Goal: Information Seeking & Learning: Learn about a topic

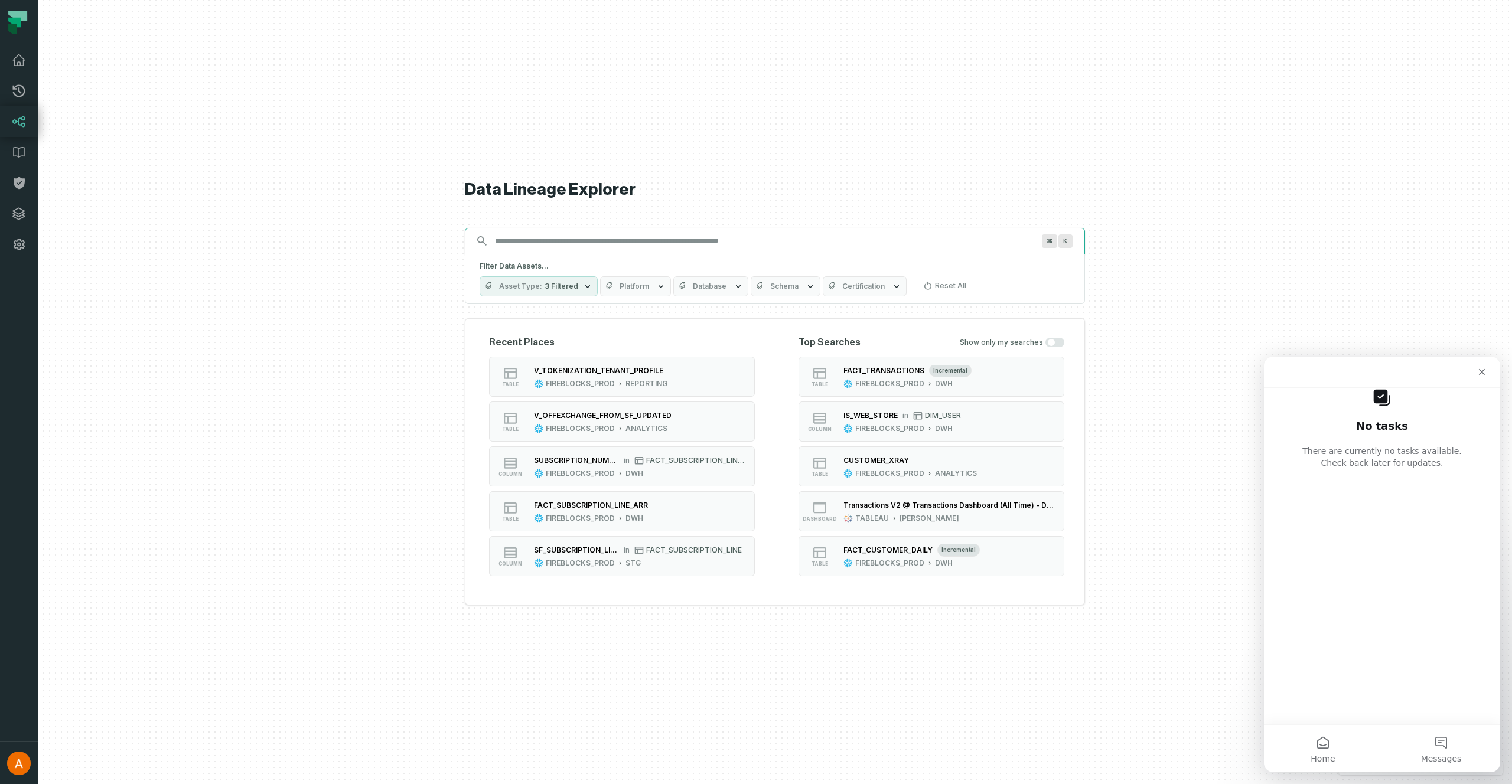
click at [697, 244] on input "Discovery Provider cmdk menu" at bounding box center [764, 240] width 553 height 19
paste input "**********"
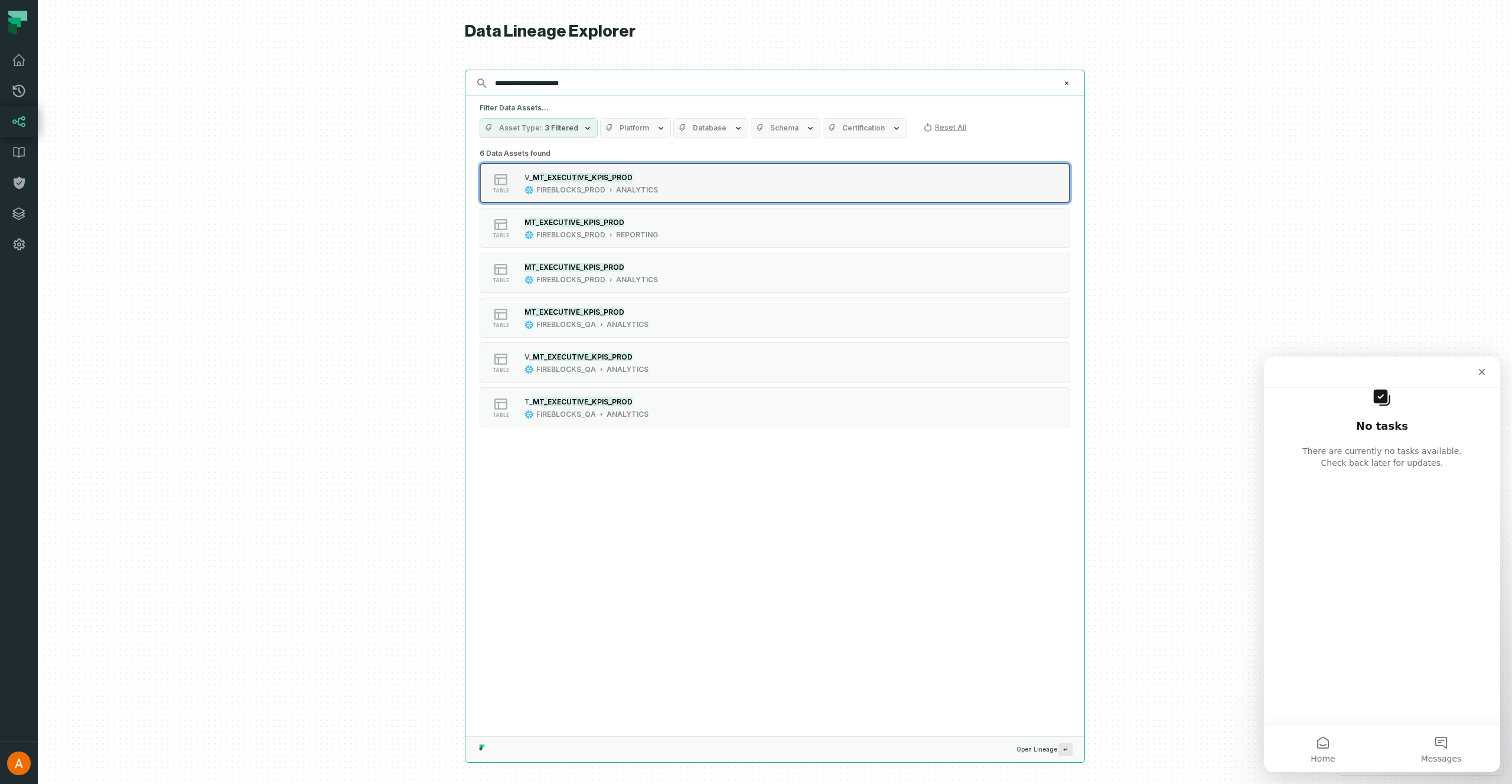
type input "**********"
click at [696, 181] on div "table V_ MT_EXECUTIVE_KPIS_PROD FIREBLOCKS_PROD ANALYTICS" at bounding box center [629, 183] width 296 height 24
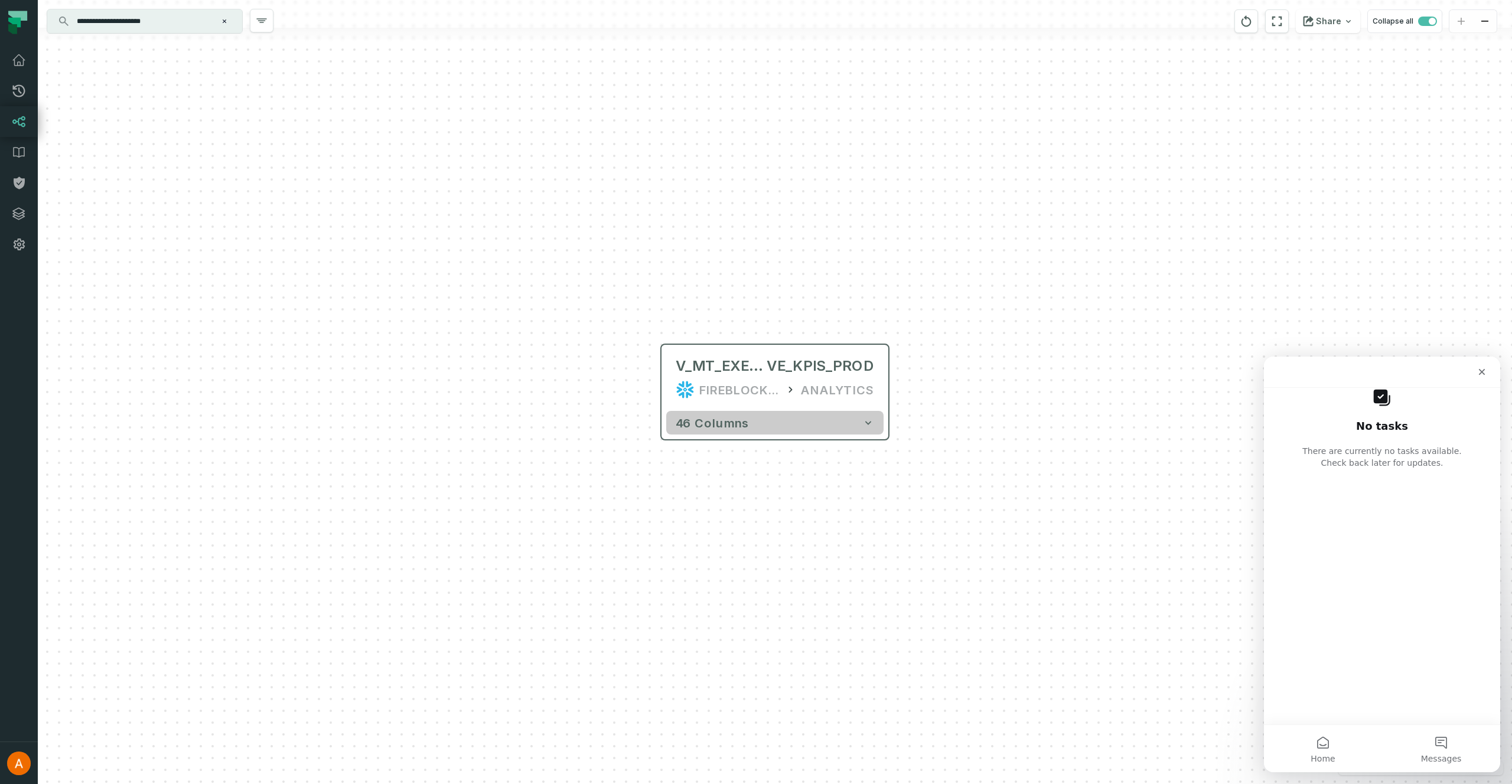
click at [787, 423] on button "46 columns" at bounding box center [775, 422] width 217 height 24
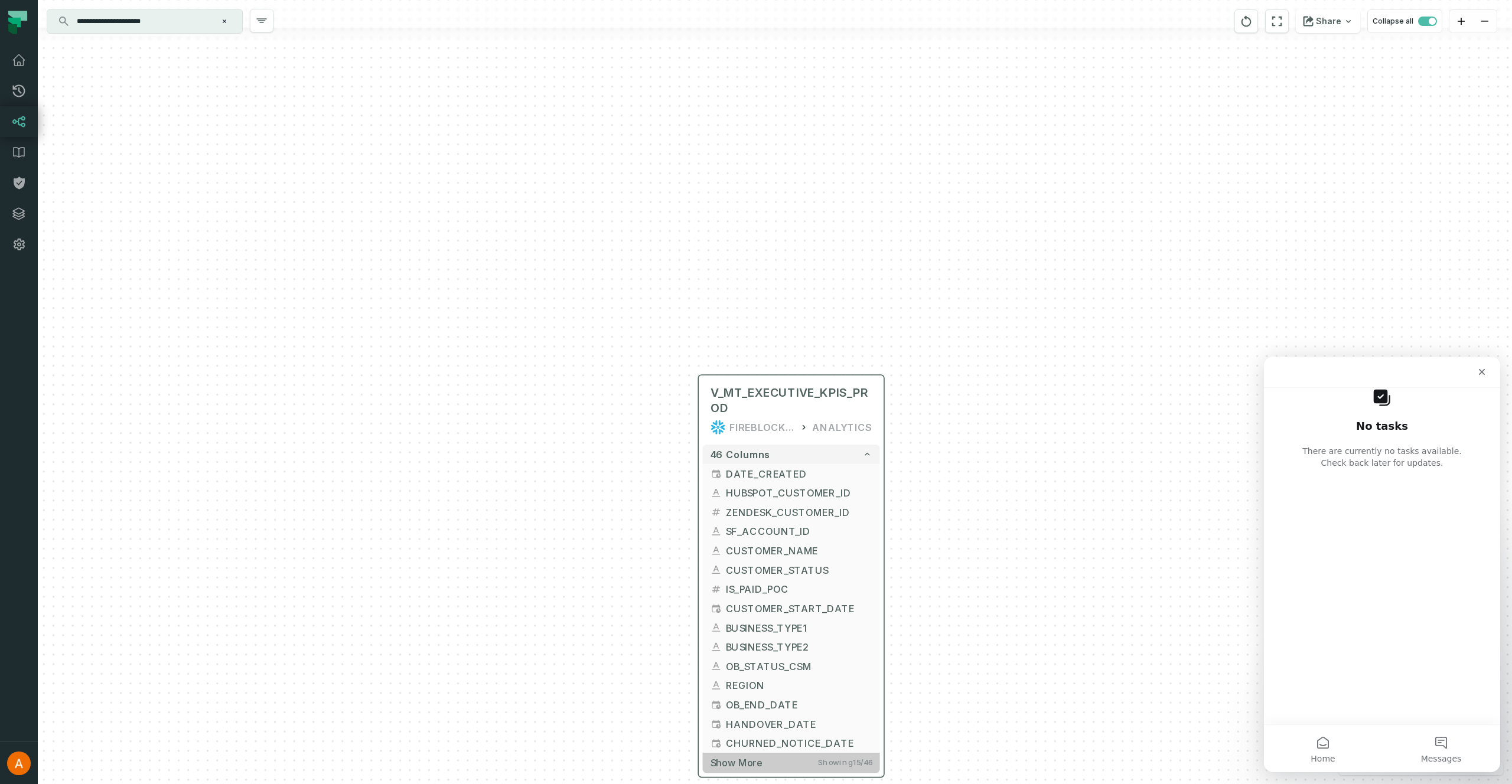
click at [739, 765] on span "Show more" at bounding box center [736, 763] width 52 height 12
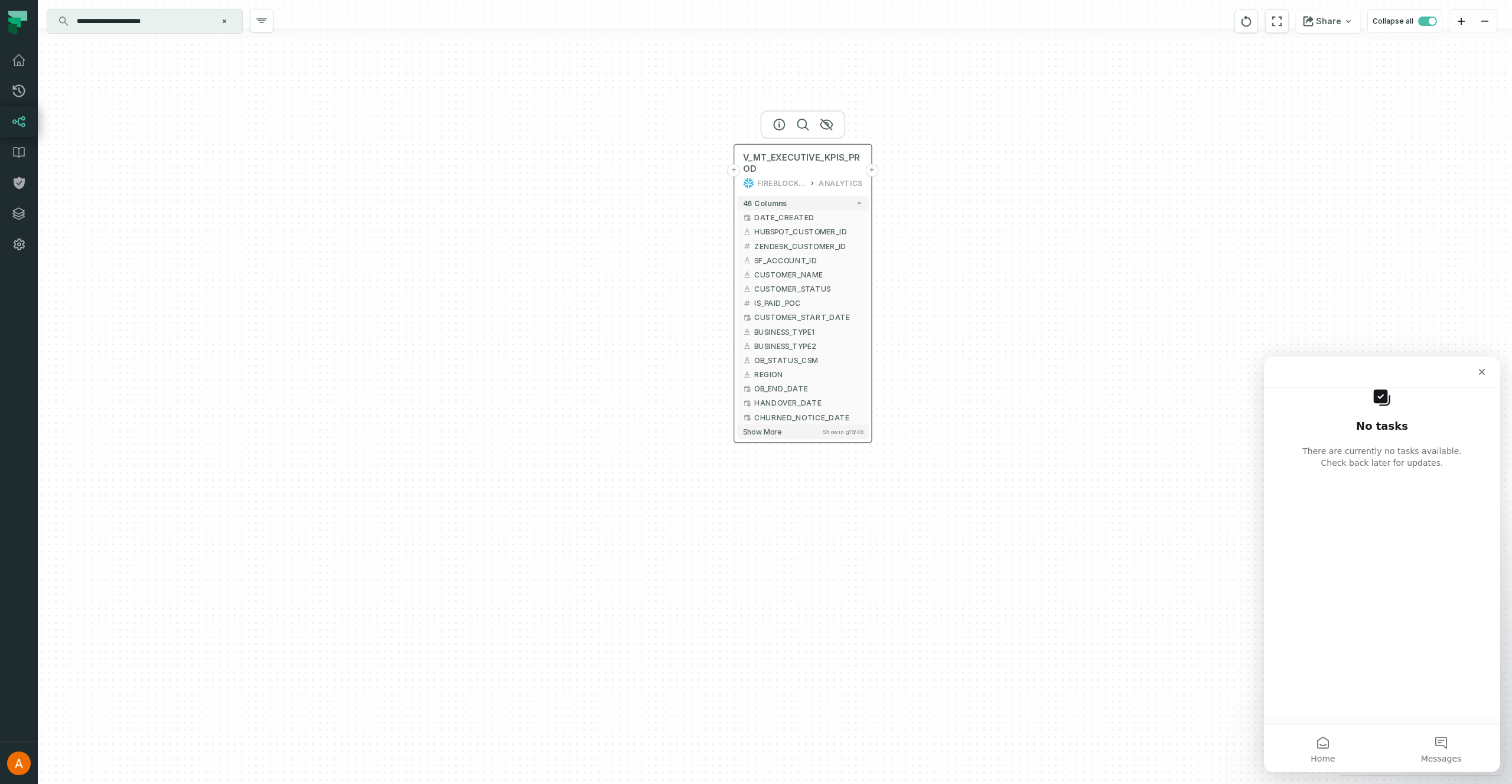
drag, startPoint x: 845, startPoint y: 448, endPoint x: 781, endPoint y: 129, distance: 325.4
click at [782, 148] on div "V_MT_EXECUTIVE_KPIS_PROD FIREBLOCKS_PROD ANALYTICS" at bounding box center [802, 170] width 131 height 46
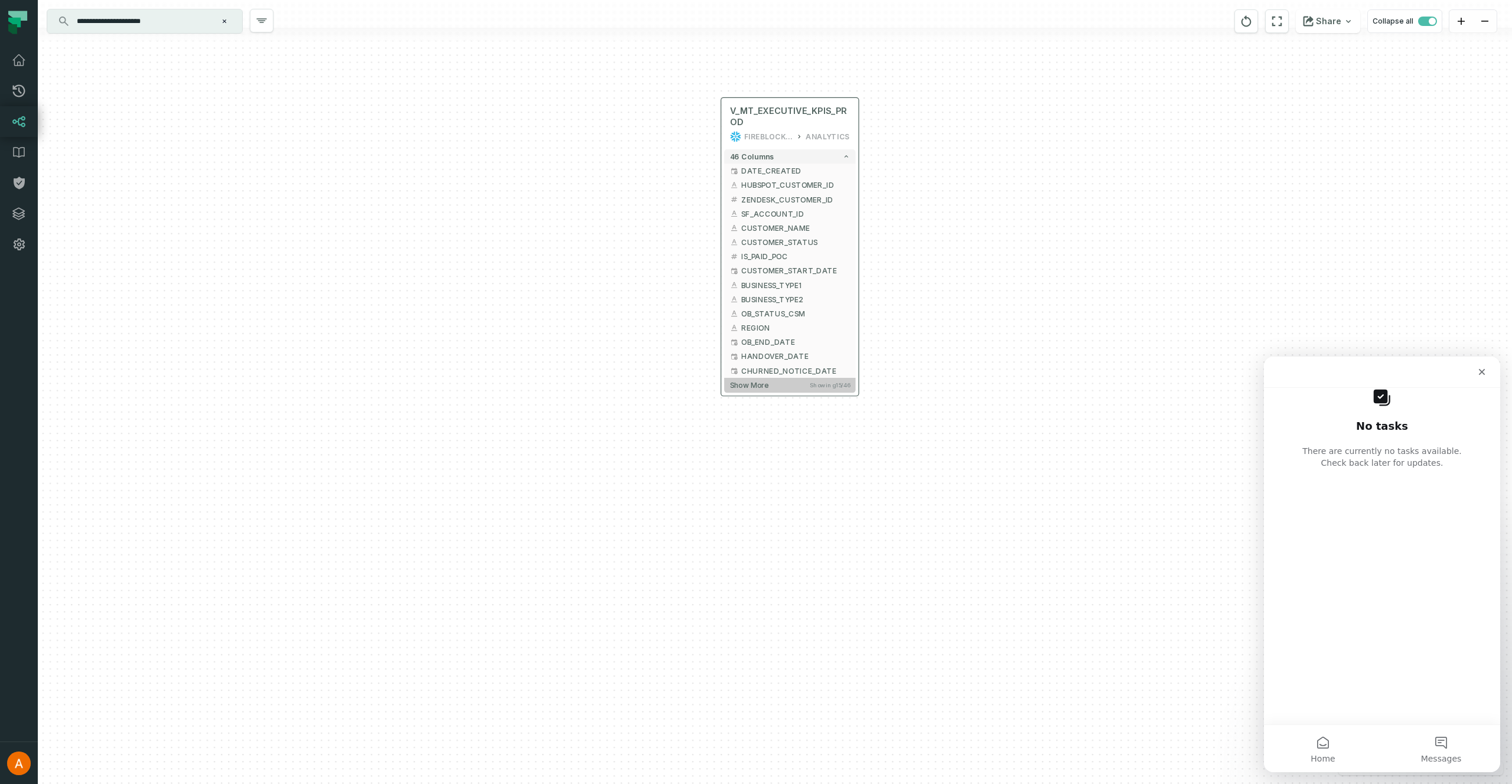
click at [755, 390] on button "Show more Showing 15 / 46" at bounding box center [790, 385] width 131 height 15
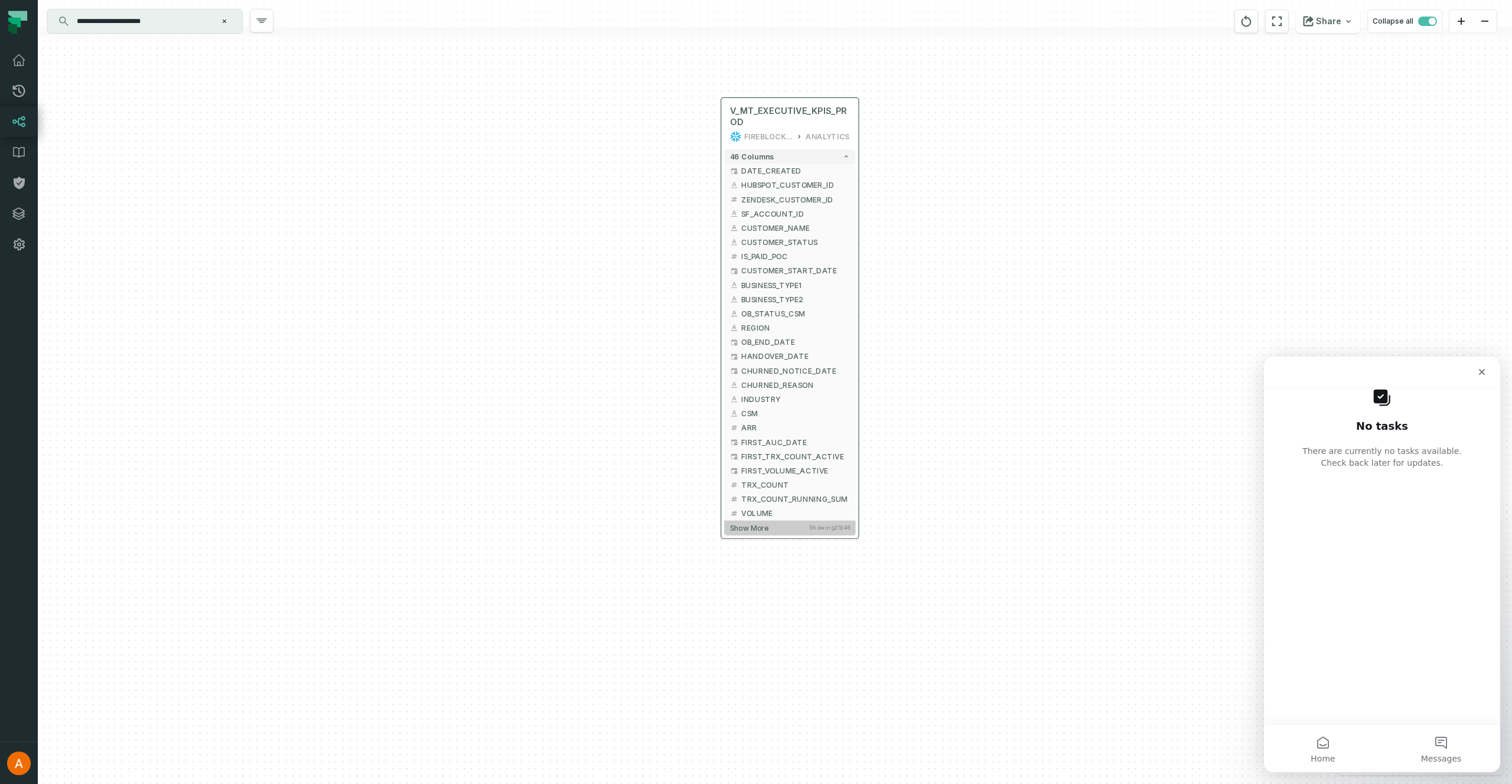
click at [741, 525] on span "Show more" at bounding box center [749, 528] width 38 height 9
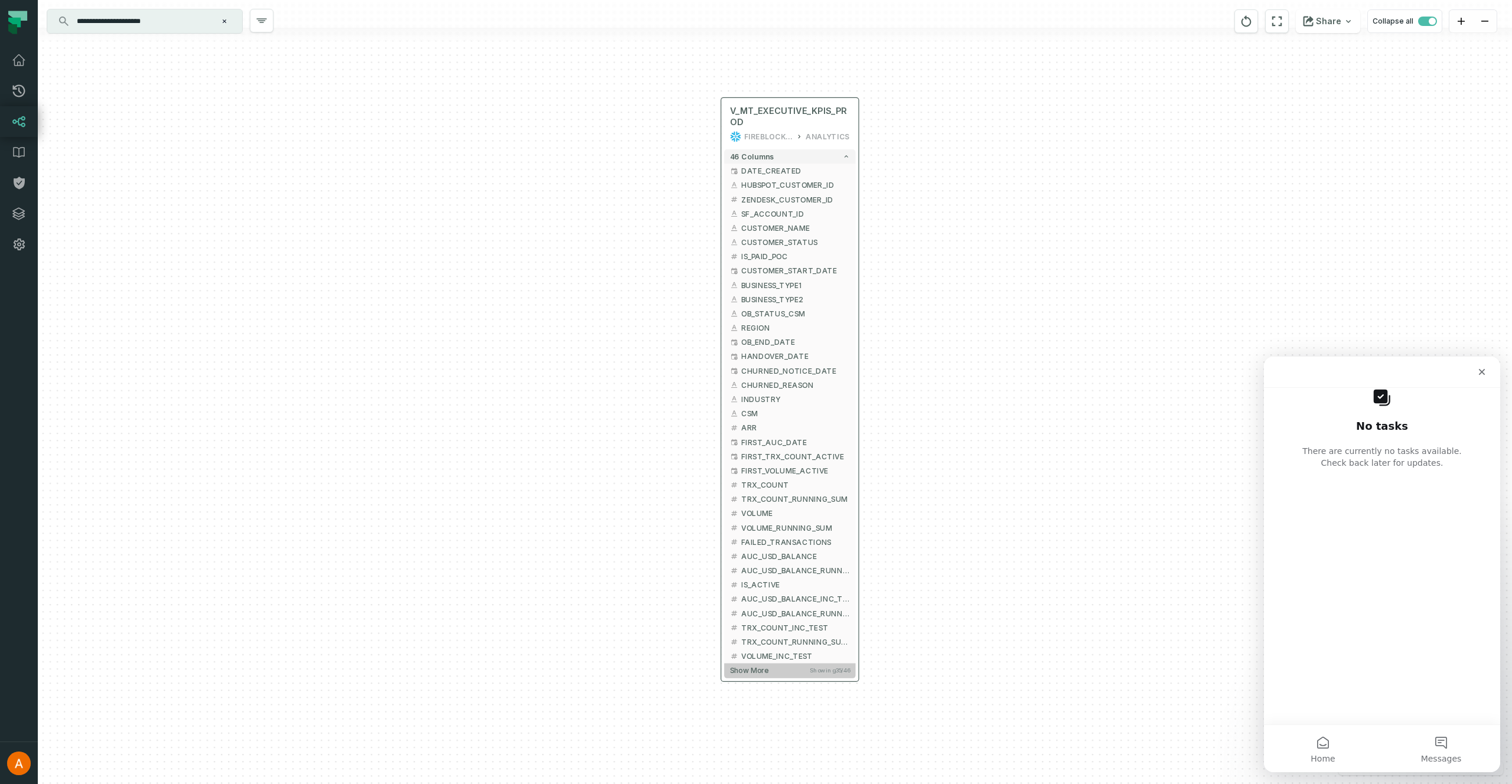
click at [741, 673] on span "Show more" at bounding box center [749, 669] width 38 height 9
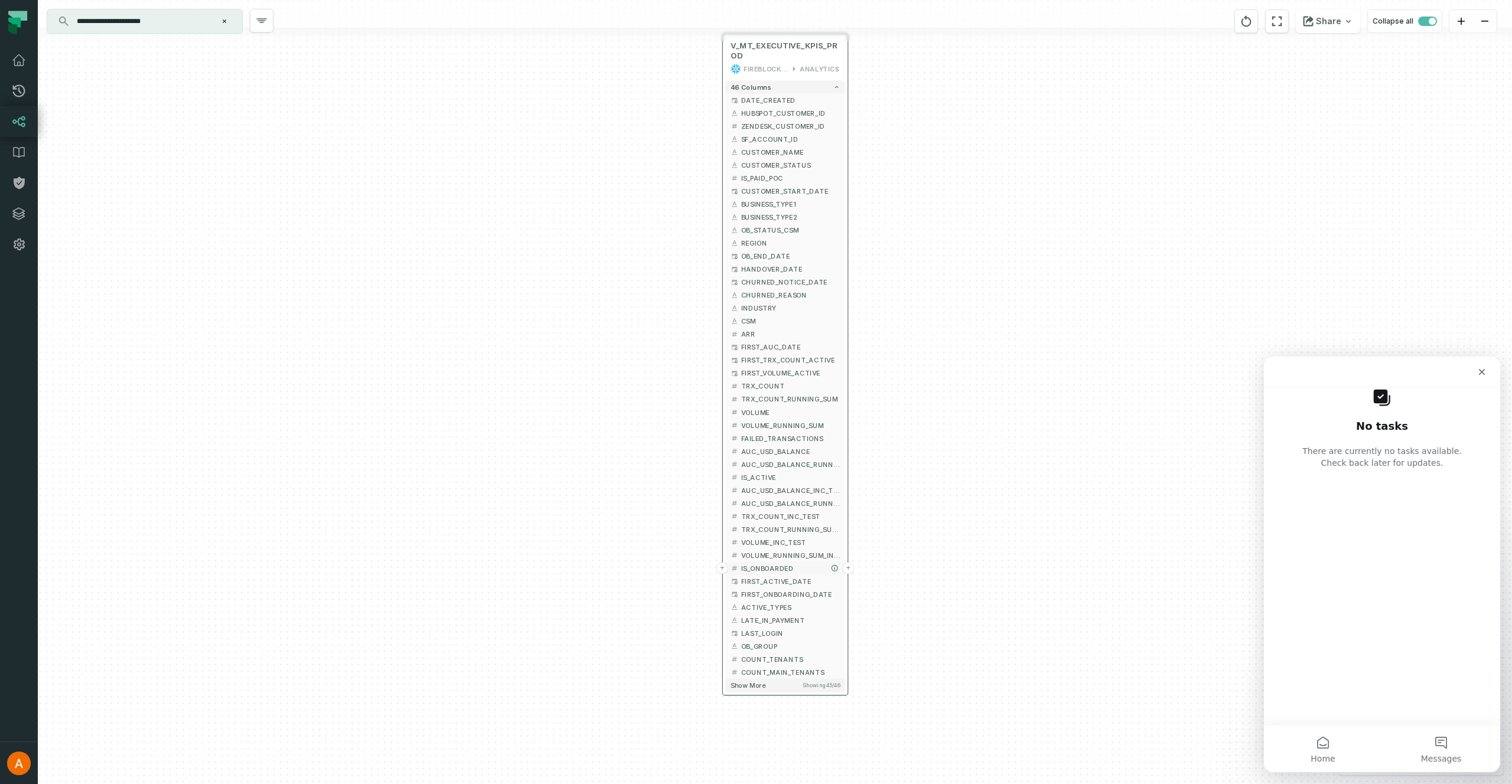
drag, startPoint x: 790, startPoint y: 661, endPoint x: 775, endPoint y: 567, distance: 95.2
click at [775, 567] on span "IS_ONBOARDED" at bounding box center [790, 567] width 99 height 10
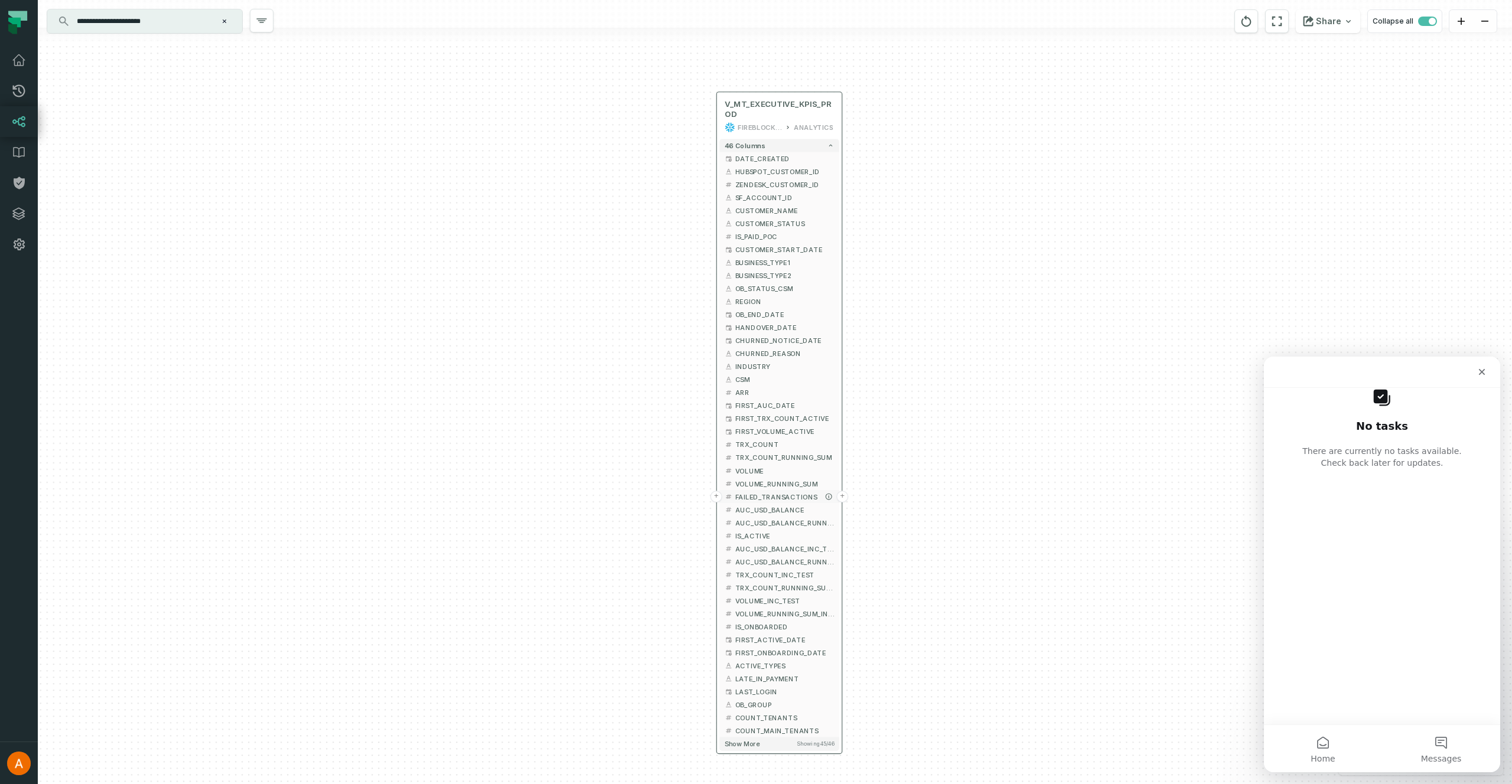
drag, startPoint x: 792, startPoint y: 432, endPoint x: 786, endPoint y: 489, distance: 57.3
click at [786, 490] on button "FAILED_TRANSACTIONS" at bounding box center [779, 497] width 120 height 13
click at [718, 117] on button "+" at bounding box center [716, 116] width 12 height 12
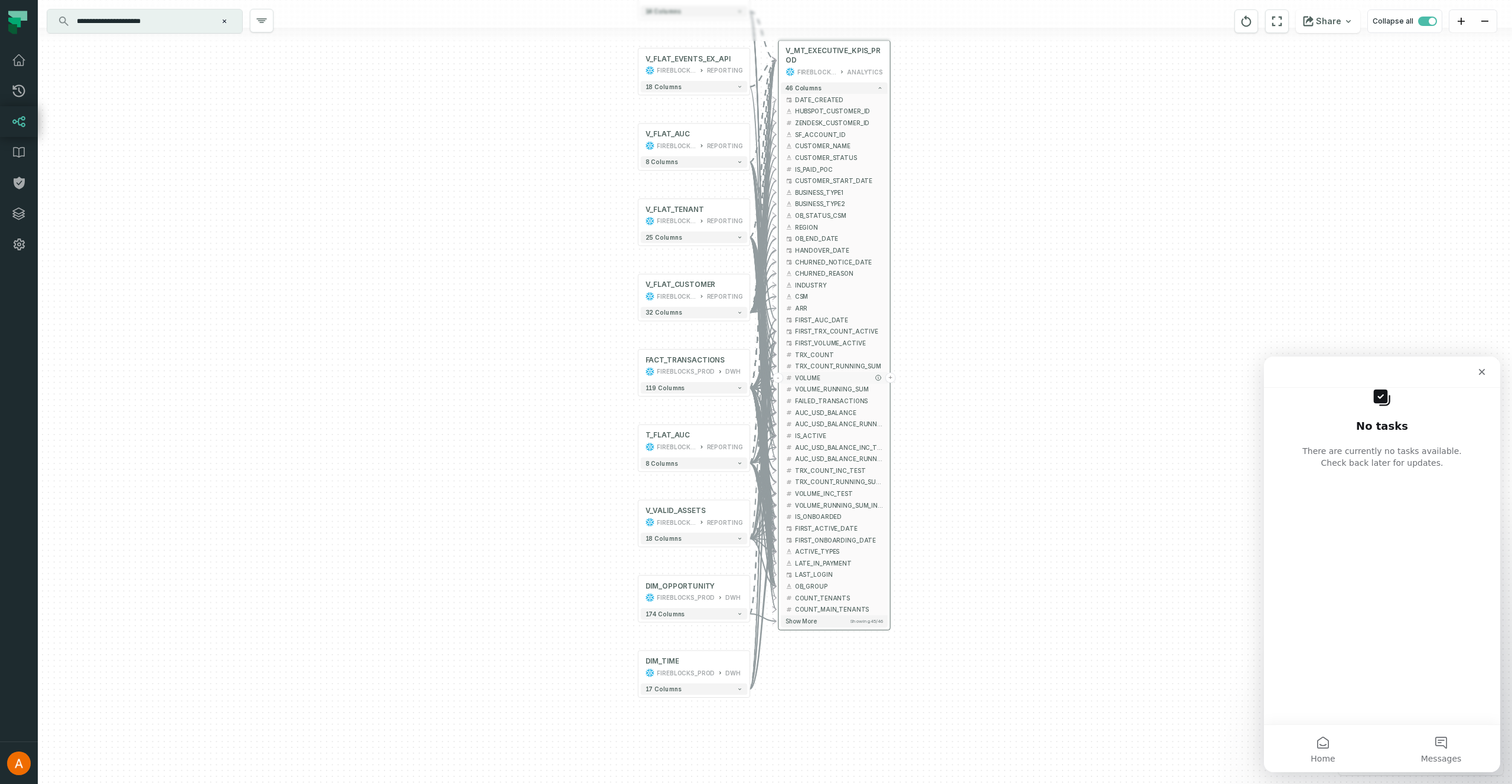
drag, startPoint x: 910, startPoint y: 504, endPoint x: 817, endPoint y: 392, distance: 145.6
click at [817, 383] on span "VOLUME" at bounding box center [839, 377] width 88 height 9
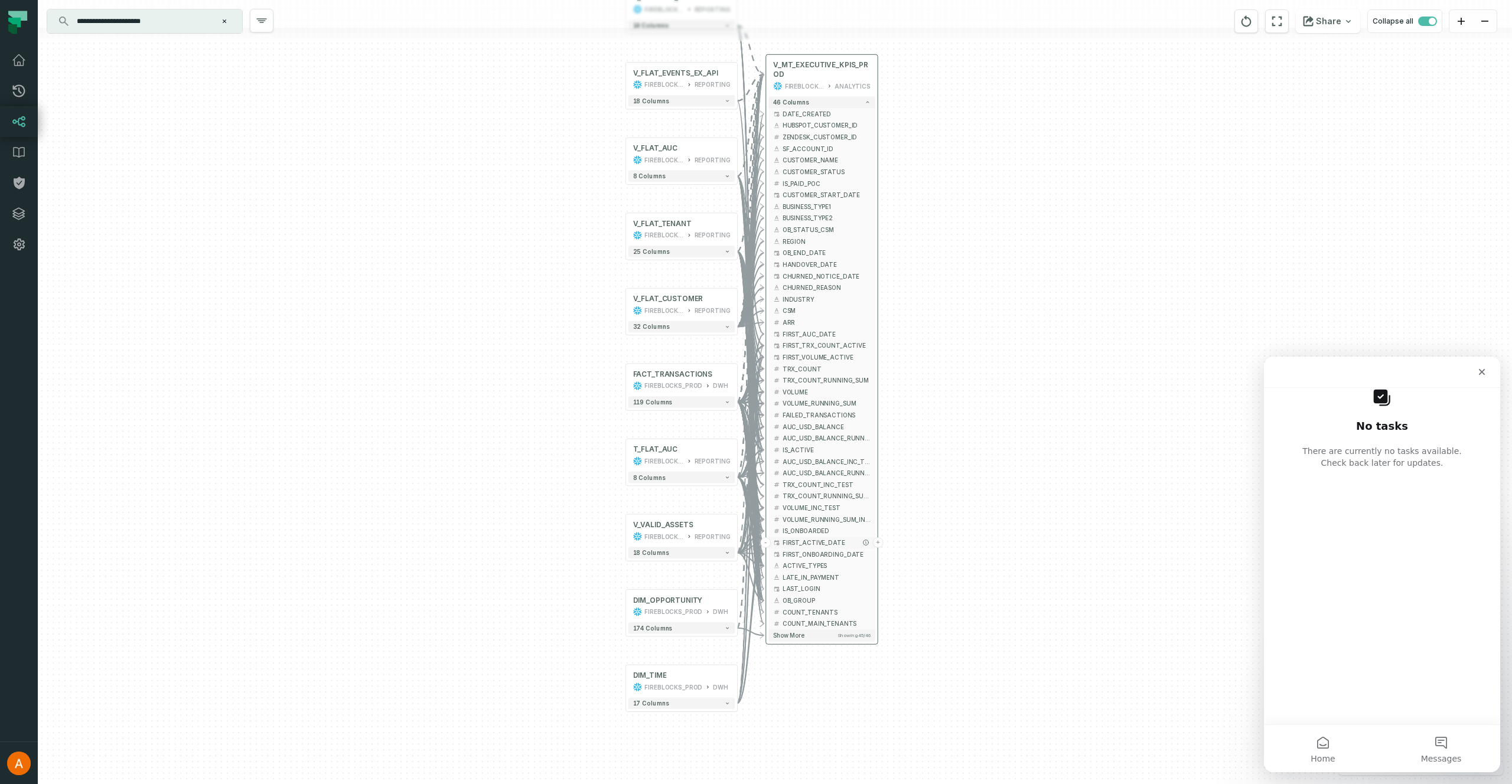
click at [799, 542] on span "FIRST_ACTIVE_DATE" at bounding box center [826, 542] width 88 height 9
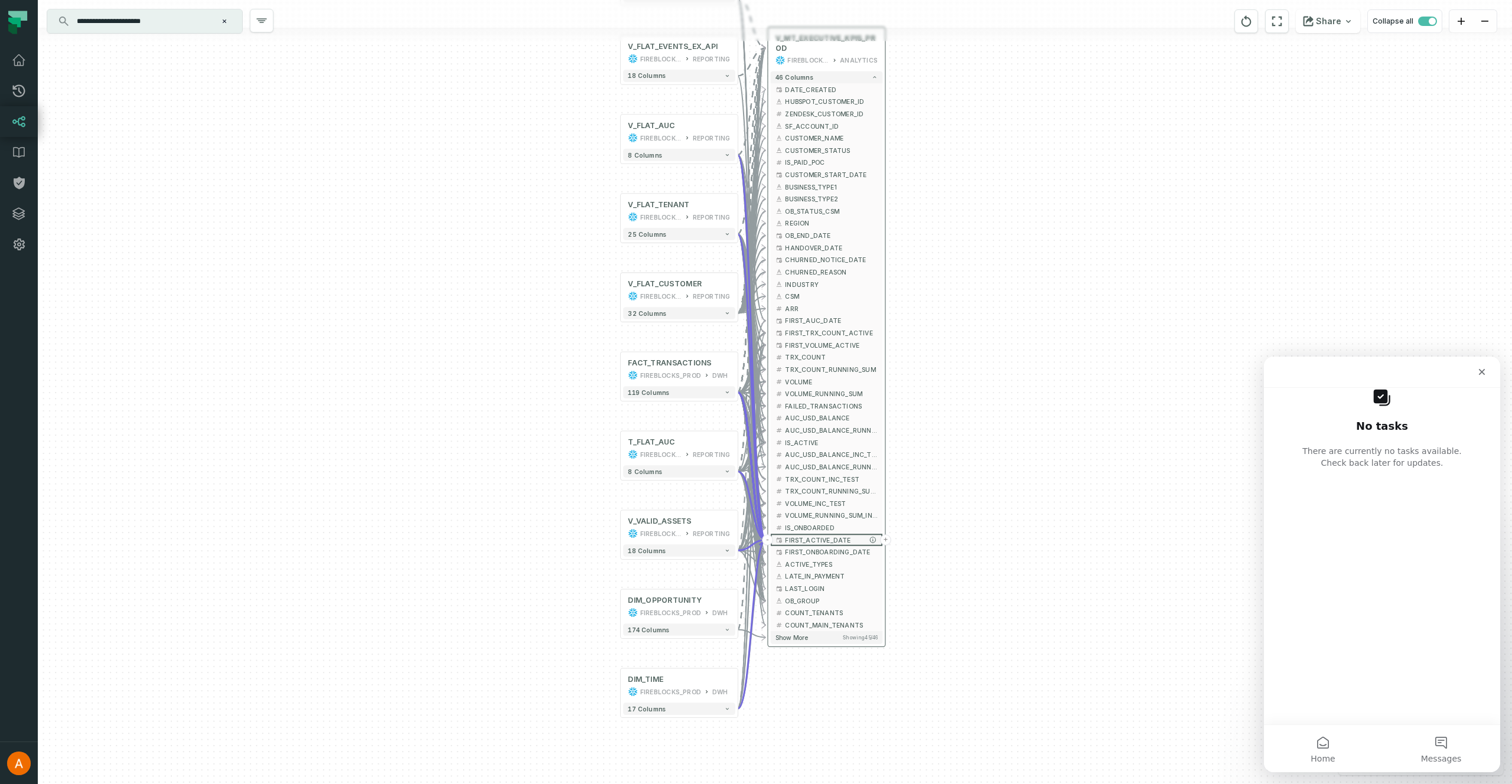
click at [769, 536] on button "-" at bounding box center [767, 540] width 11 height 11
click at [766, 540] on button "+" at bounding box center [767, 540] width 11 height 11
